Goal: Task Accomplishment & Management: Complete application form

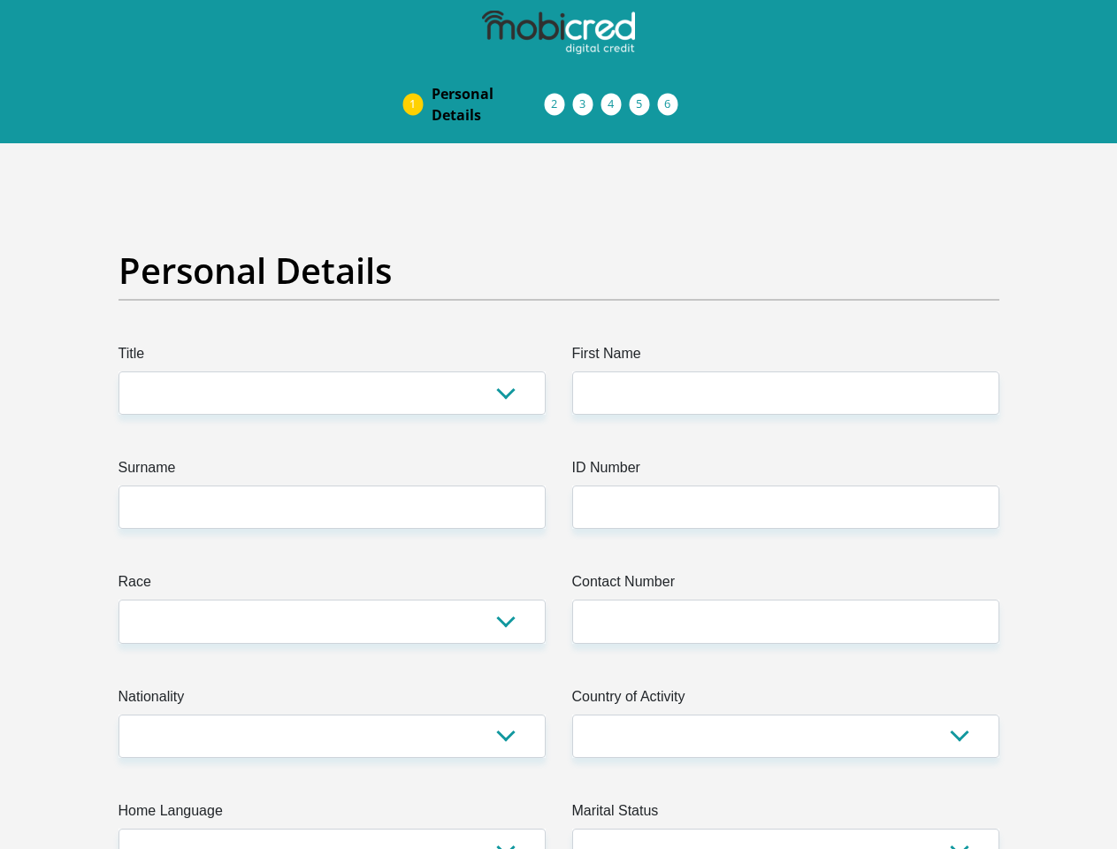
click at [0, 0] on img at bounding box center [0, 0] width 0 height 0
click at [417, 76] on link "Personal Details" at bounding box center [487, 104] width 141 height 57
click at [559, 97] on link "Acceptance of Services" at bounding box center [573, 104] width 28 height 14
click at [0, 0] on span "Documents" at bounding box center [0, 0] width 0 height 0
click at [644, 97] on link "Debicheck Mandate" at bounding box center [629, 104] width 28 height 14
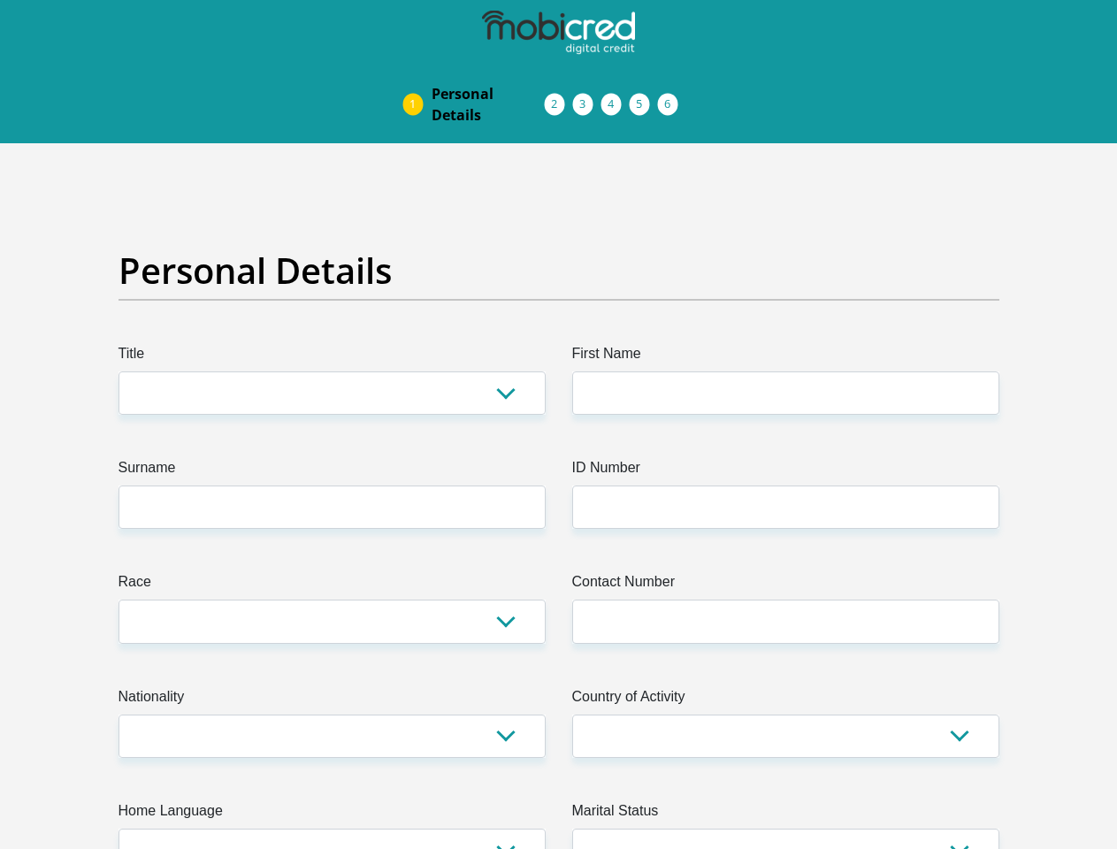
click at [672, 97] on link "Curata Authentication" at bounding box center [658, 104] width 28 height 14
click at [700, 97] on link "Pre Agreement Signoff" at bounding box center [686, 104] width 28 height 14
